Goal: Information Seeking & Learning: Learn about a topic

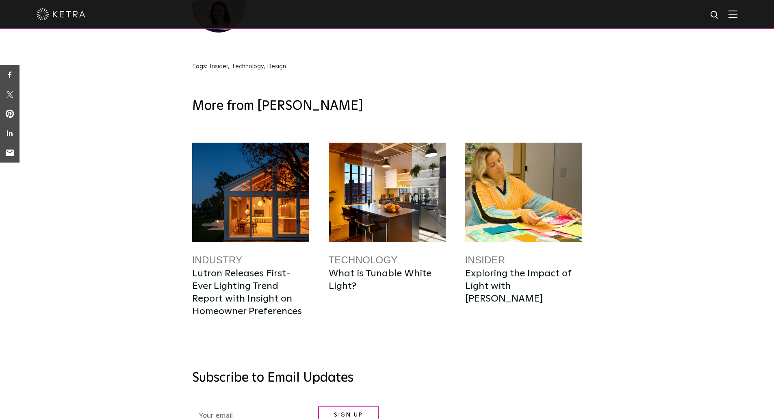
scroll to position [2732, 0]
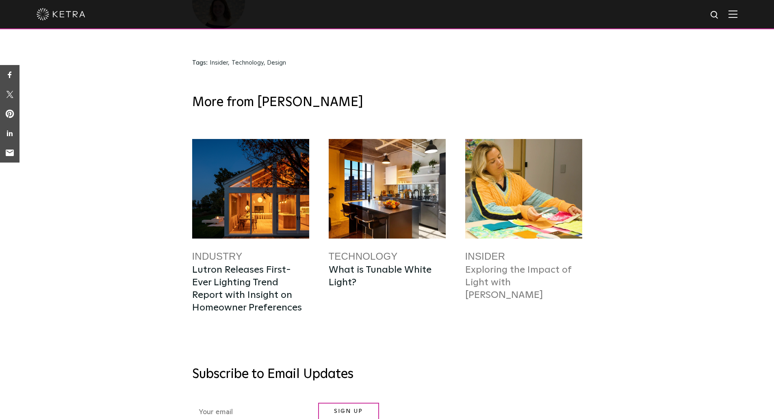
click at [494, 265] on link "Exploring the Impact of Light with [PERSON_NAME]" at bounding box center [518, 282] width 106 height 35
